Goal: Task Accomplishment & Management: Manage account settings

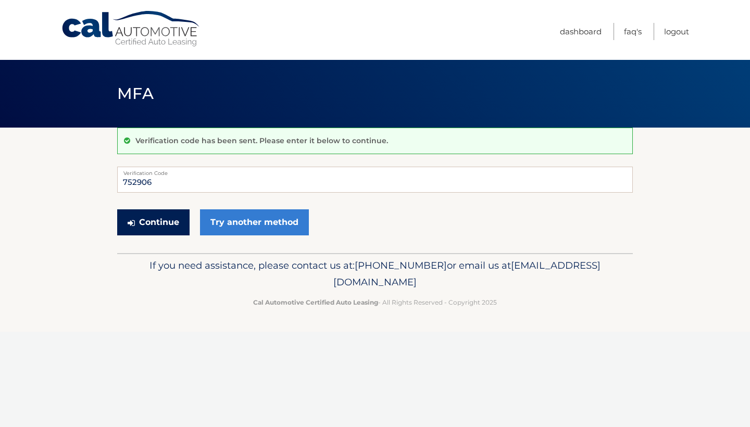
type input "752906"
click at [153, 222] on button "Continue" at bounding box center [153, 222] width 72 height 26
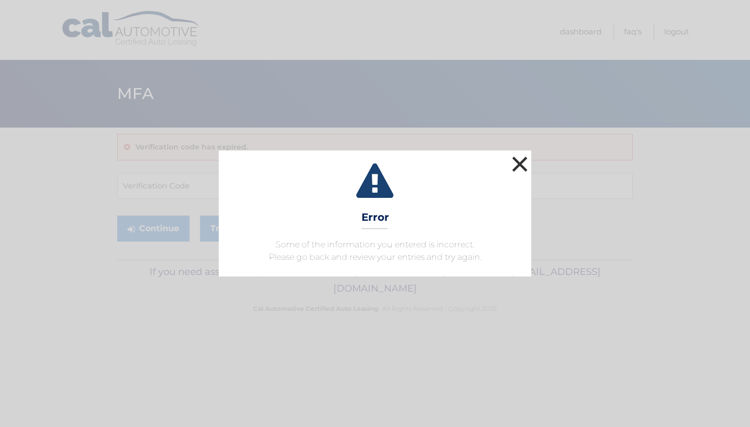
click at [524, 161] on button "×" at bounding box center [519, 164] width 21 height 21
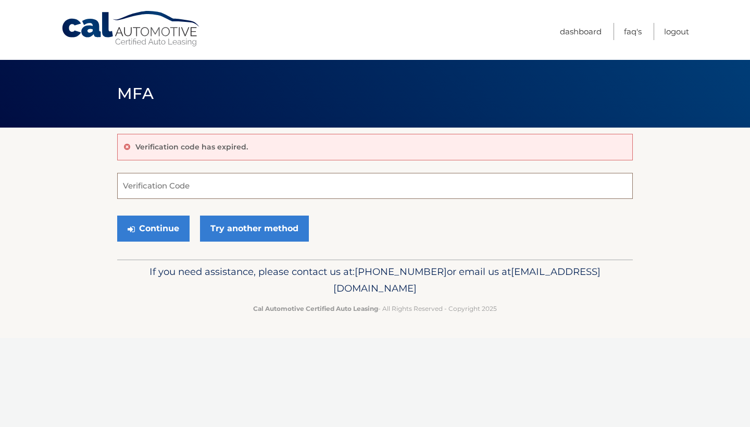
click at [184, 188] on input "Verification Code" at bounding box center [375, 186] width 516 height 26
click at [213, 232] on link "Try another method" at bounding box center [254, 229] width 109 height 26
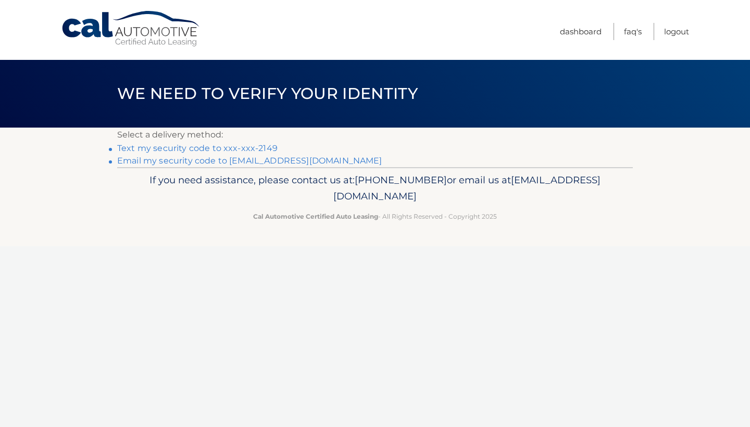
click at [207, 151] on link "Text my security code to xxx-xxx-2149" at bounding box center [197, 148] width 160 height 10
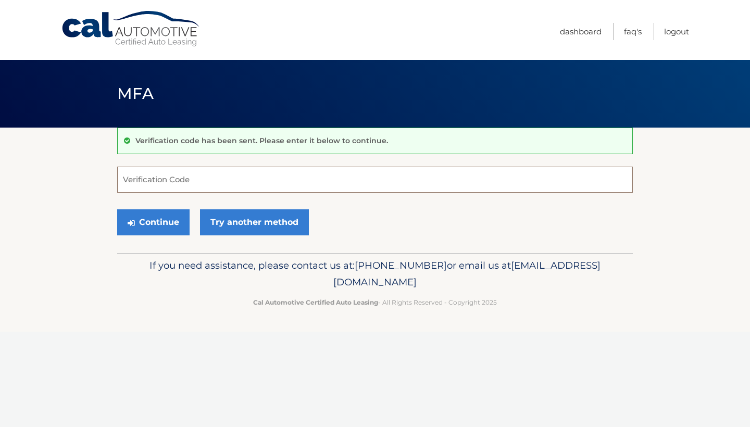
click at [183, 179] on input "Verification Code" at bounding box center [375, 180] width 516 height 26
type input "515007"
click at [153, 222] on button "Continue" at bounding box center [153, 222] width 72 height 26
click at [168, 223] on button "Continue" at bounding box center [153, 222] width 72 height 26
click at [227, 178] on input "Verification Code" at bounding box center [375, 180] width 516 height 26
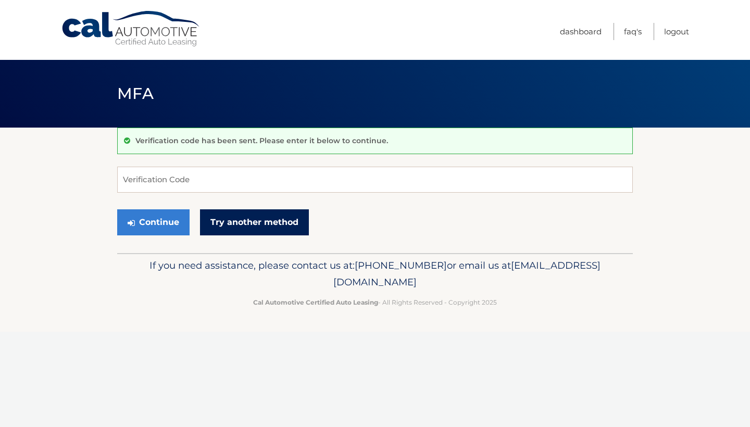
click at [259, 225] on link "Try another method" at bounding box center [254, 222] width 109 height 26
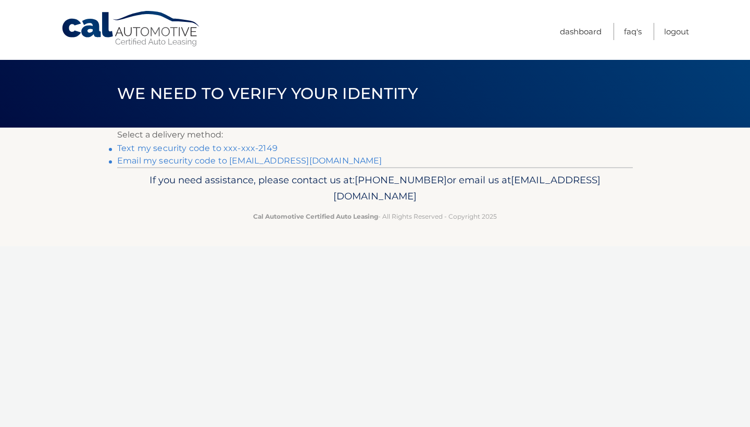
click at [222, 157] on link "Email my security code to [EMAIL_ADDRESS][DOMAIN_NAME]" at bounding box center [249, 161] width 265 height 10
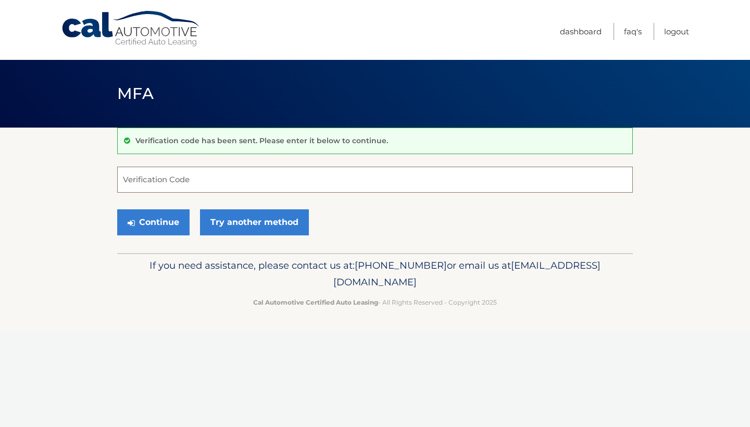
click at [210, 182] on input "Verification Code" at bounding box center [375, 180] width 516 height 26
type input "699423"
click at [182, 223] on button "Continue" at bounding box center [153, 222] width 72 height 26
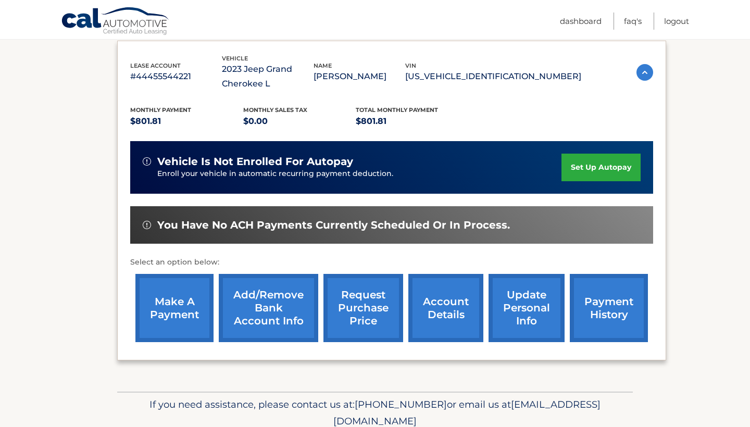
scroll to position [177, 0]
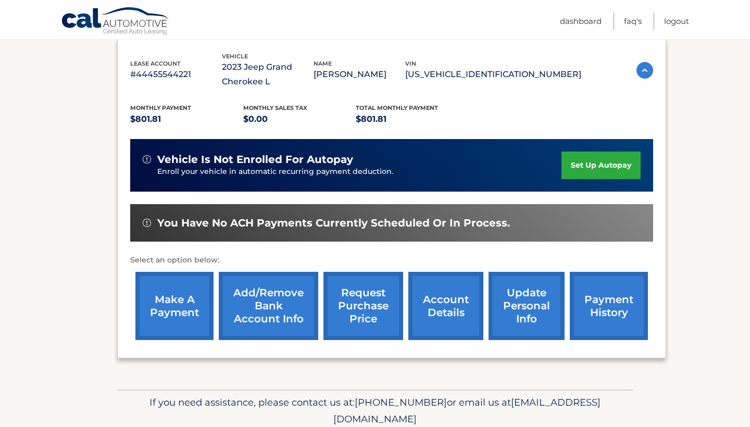
click at [189, 316] on link "make a payment" at bounding box center [174, 306] width 78 height 68
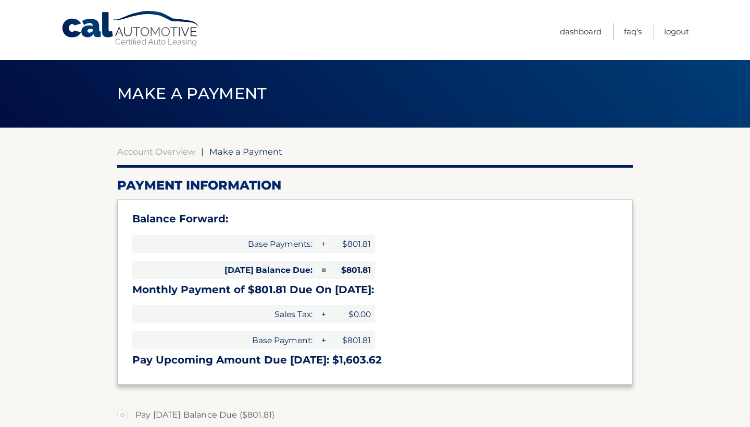
select select "YjEzNTExMjYtNTdhYi00ZDgyLTk0MmUtMjE0YjYxYTkxNDI1"
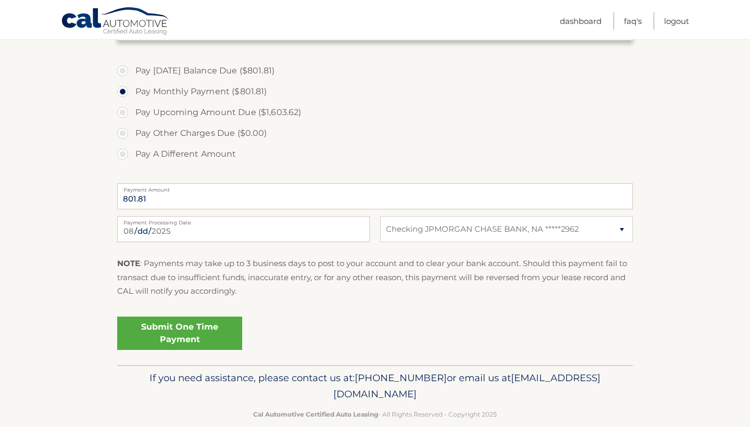
scroll to position [347, 0]
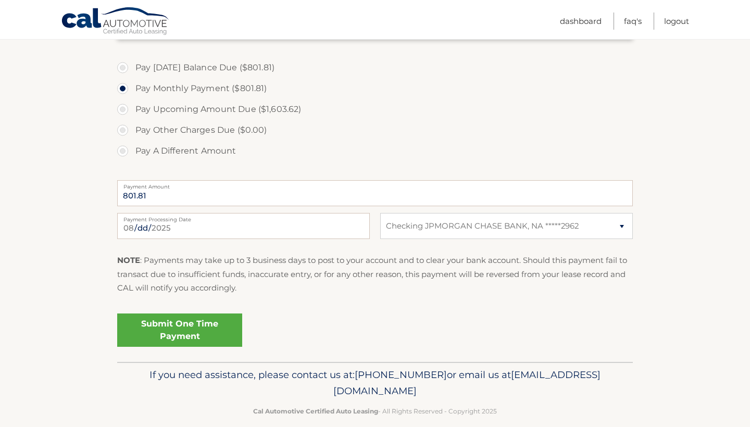
click at [176, 326] on link "Submit One Time Payment" at bounding box center [179, 330] width 125 height 33
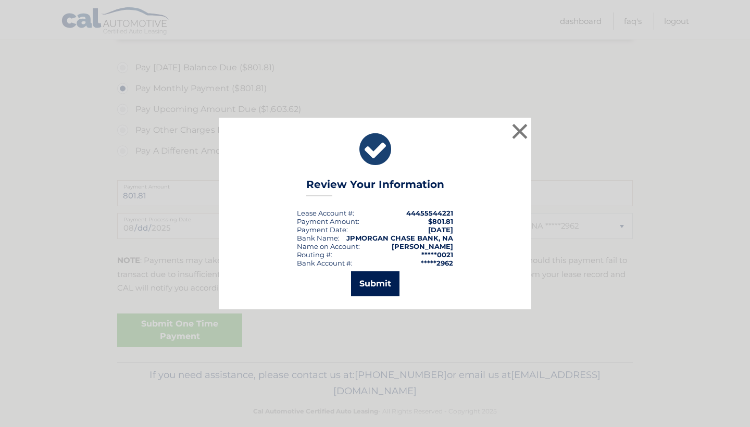
click at [376, 283] on button "Submit" at bounding box center [375, 283] width 48 height 25
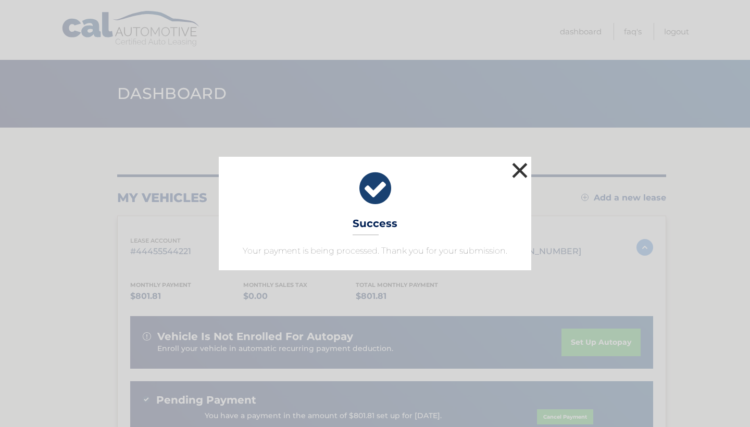
click at [517, 166] on button "×" at bounding box center [519, 170] width 21 height 21
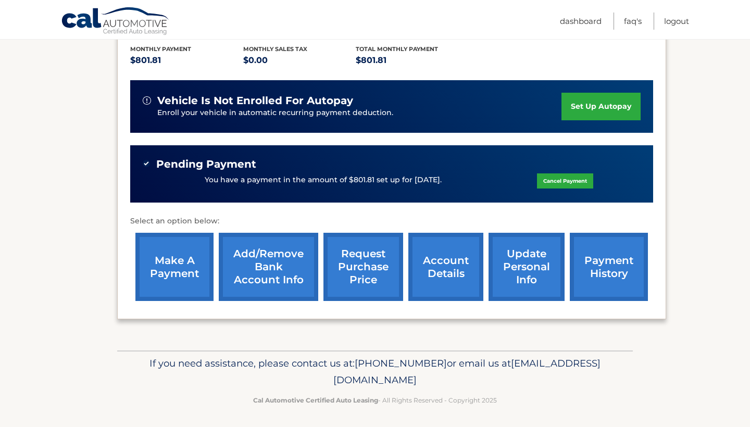
scroll to position [235, 0]
